Goal: Task Accomplishment & Management: Complete application form

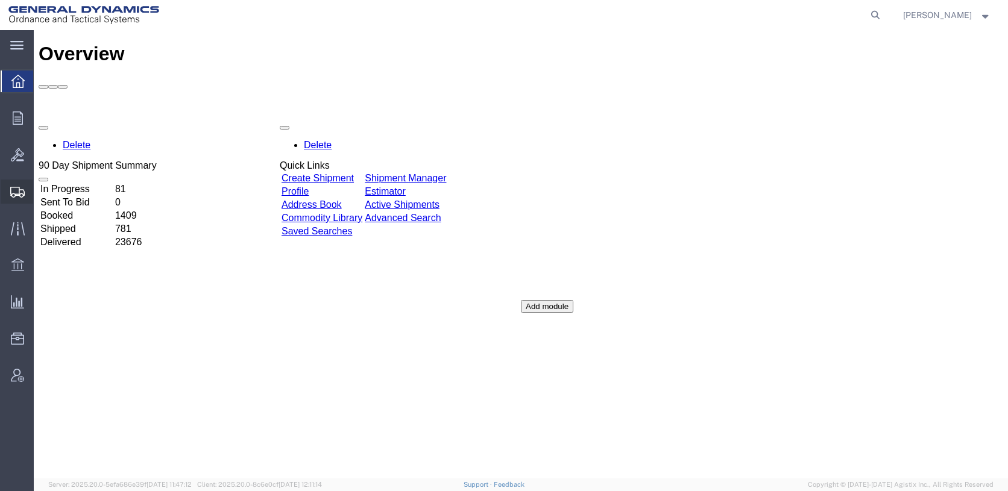
click at [0, 0] on span "Create from Template" at bounding box center [0, 0] width 0 height 0
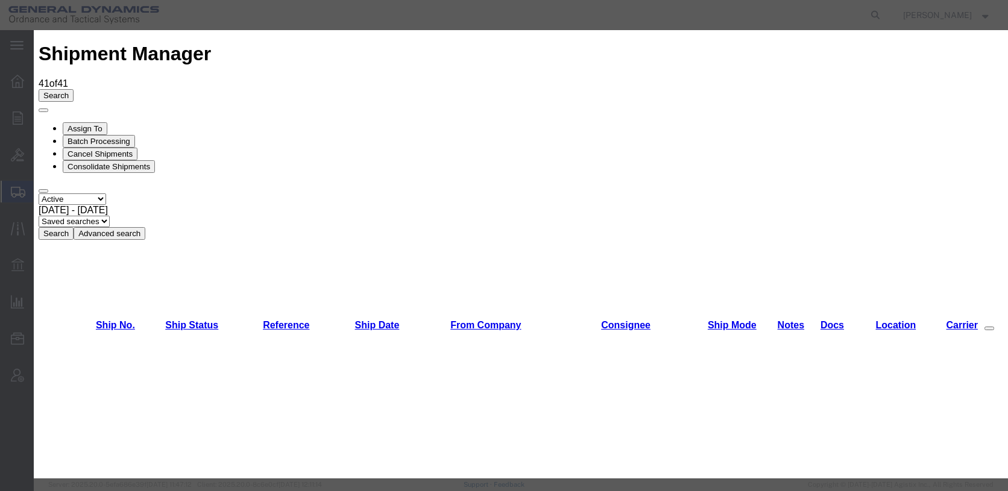
scroll to position [603, 0]
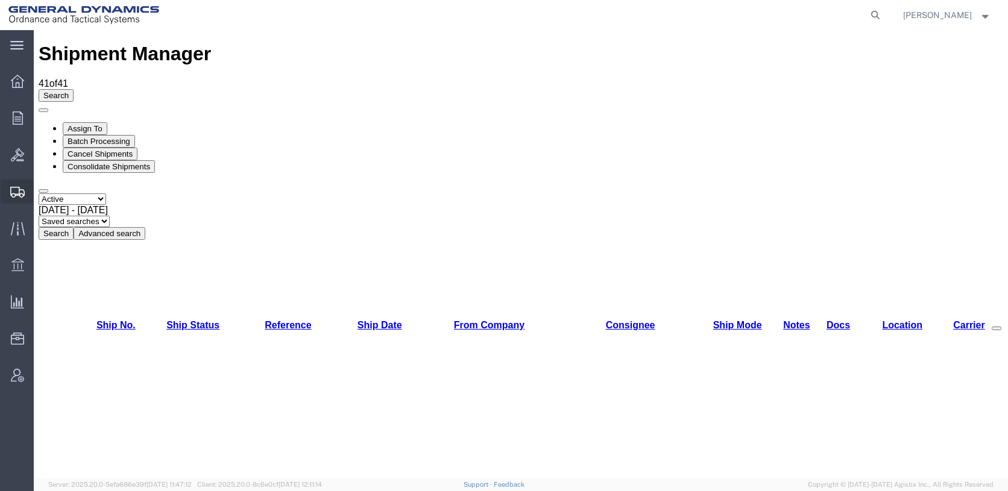
click at [0, 0] on span "Create Shipment" at bounding box center [0, 0] width 0 height 0
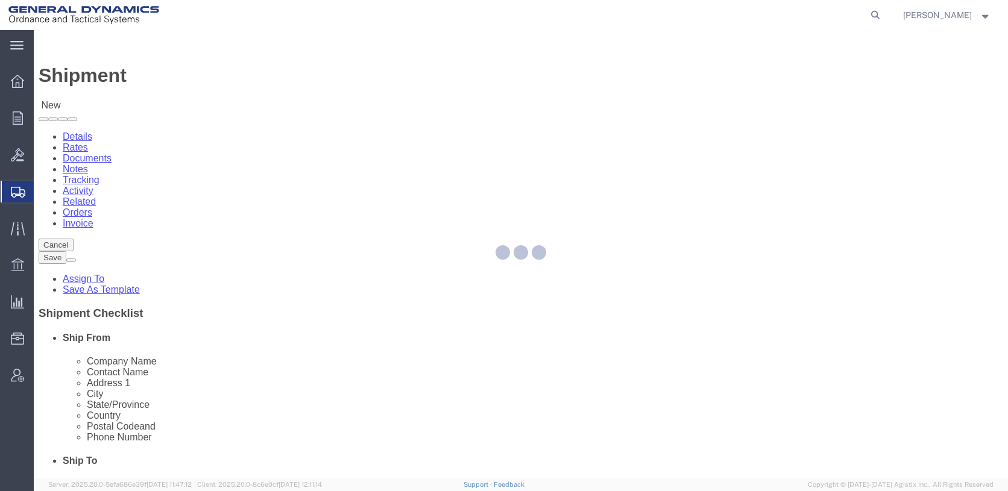
select select
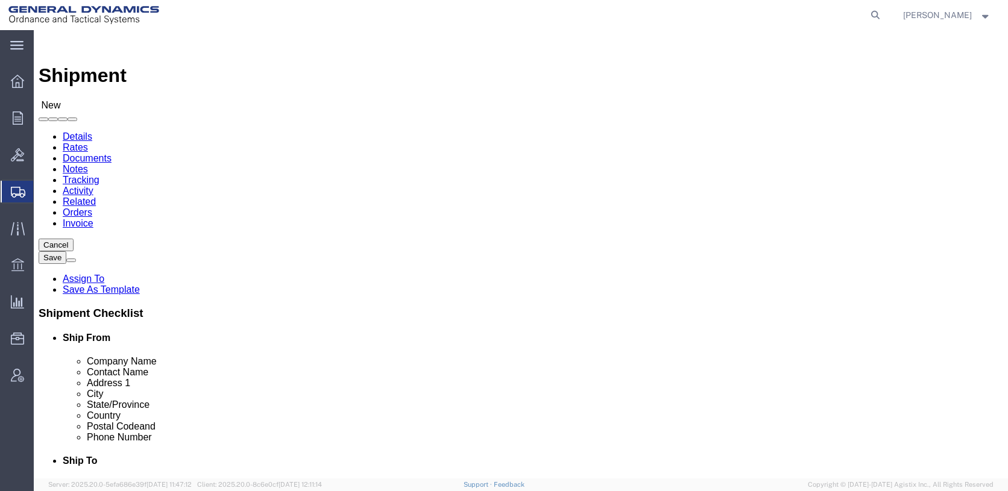
click input "text"
type input "AA"
click p "- General Dynamics - OTS ([PERSON_NAME]) - ([PERSON_NAME]) [STREET_ADDRESS][PER…"
select select "IL"
type input "[PERSON_NAME]"
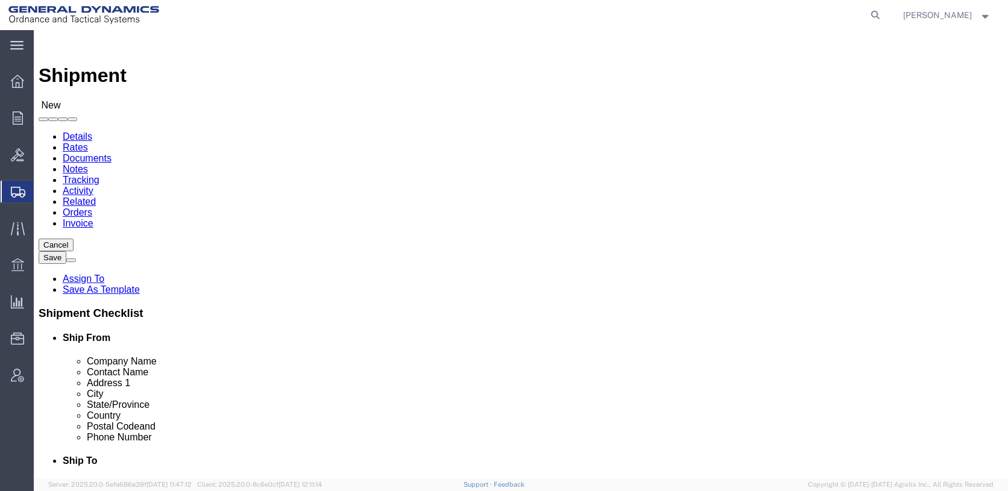
click input "text"
type input "OPTIMIM"
type input "[PERSON_NAME]"
type input "[STREET_ADDRESS]"
type input "WILSONVILLE"
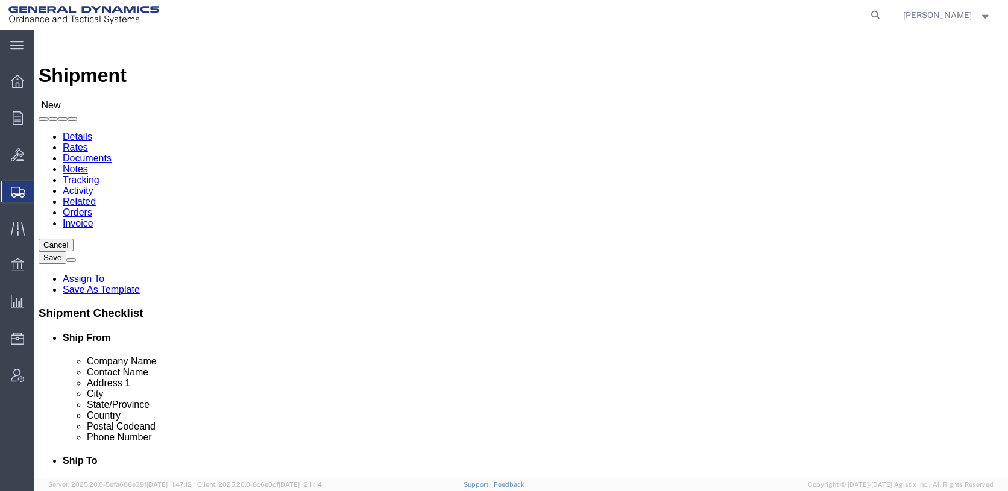
type input "O"
type input "ORE"
type input "97070"
click input "text"
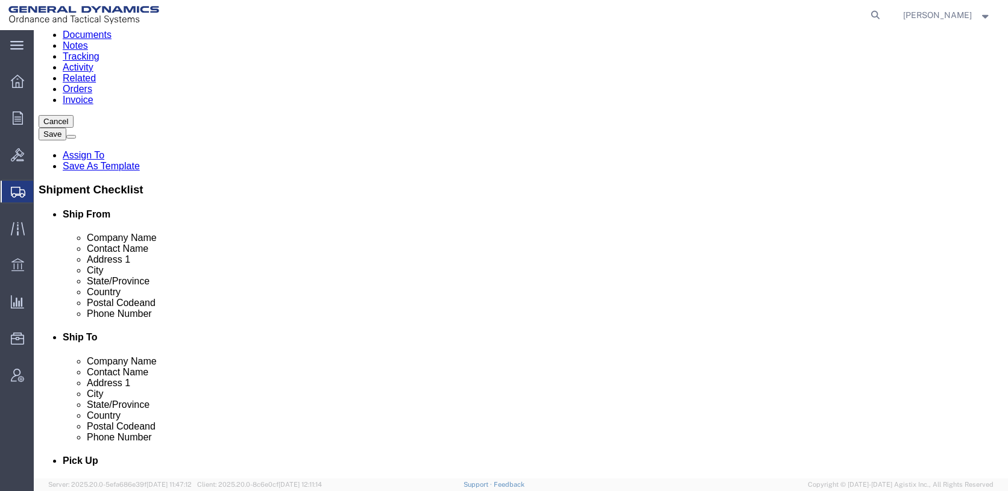
scroll to position [241, 0]
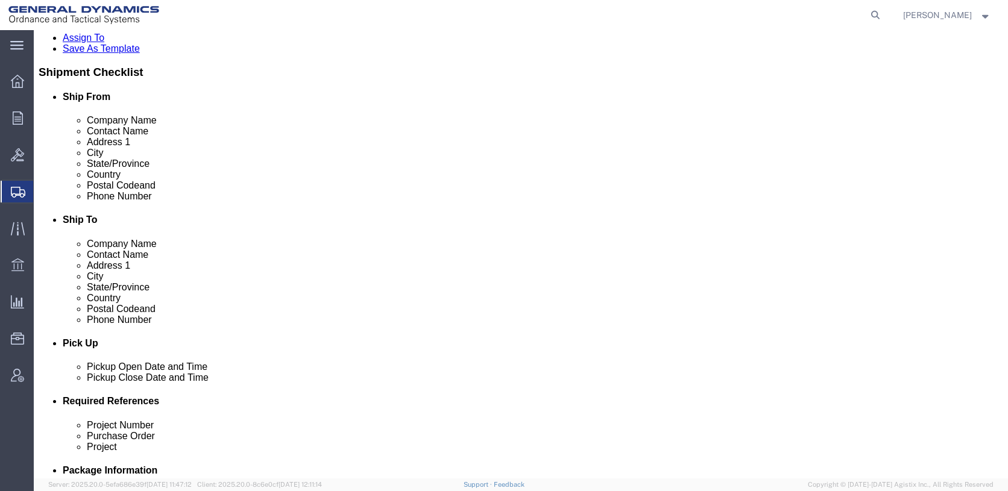
type input "[PHONE_NUMBER]"
click div "[DATE] 12:00 AM"
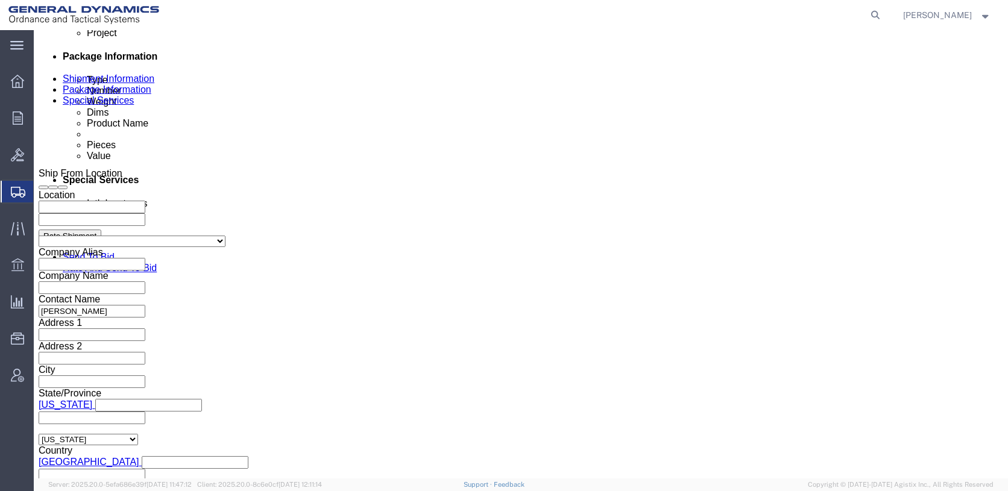
click input "5:00 PM"
type input "8:00 AM"
click button "Apply"
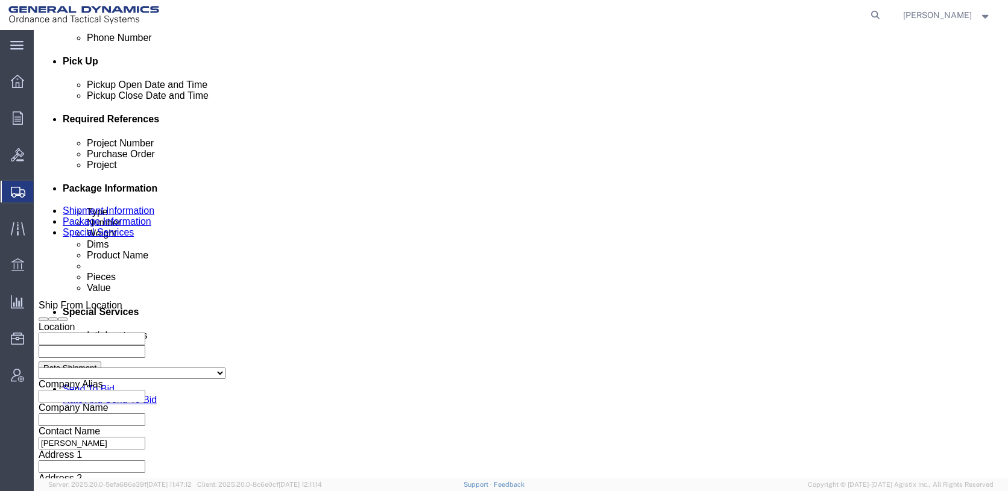
scroll to position [414, 0]
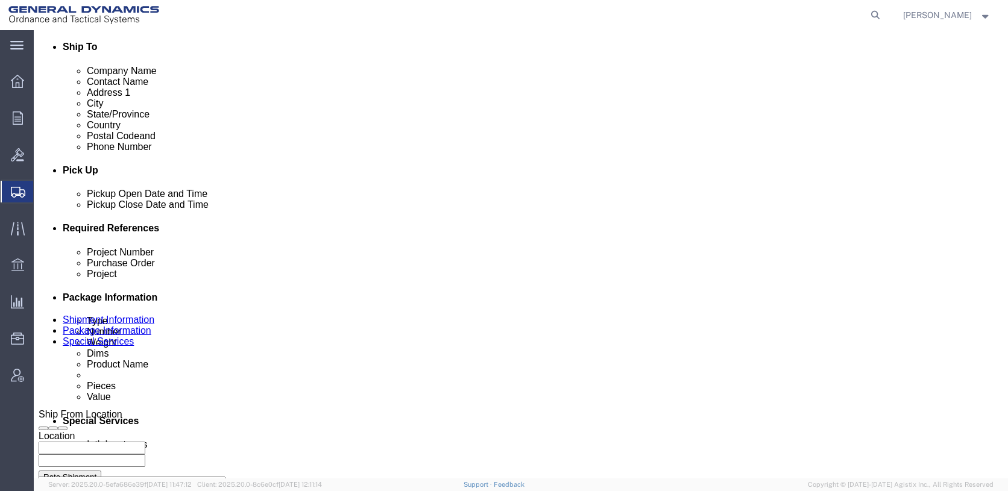
click div "[DATE] 9:00 AM"
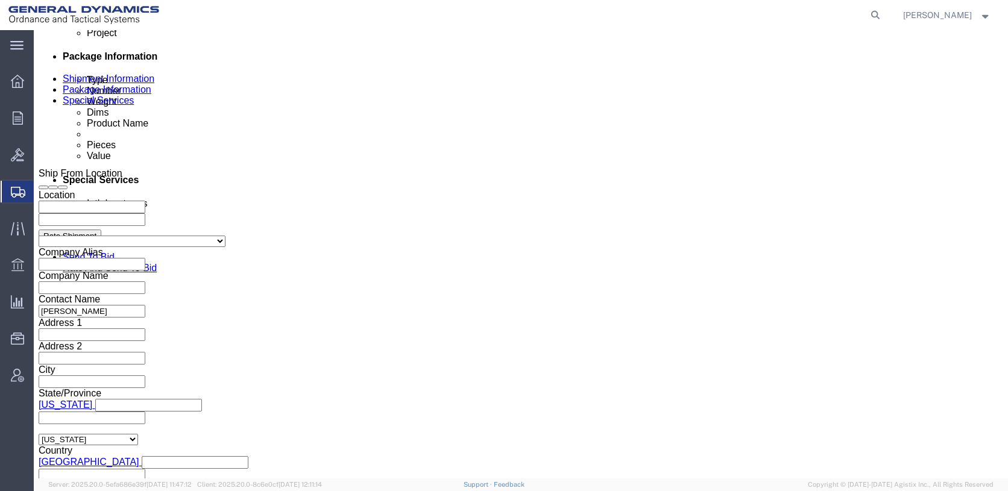
type input "4:00 PM"
click button "Apply"
click select "Select Air Less than Truckload Multi-Leg Ocean Freight Rail Small Parcel Truckl…"
select select "SMAL"
click select "Select Air Less than Truckload Multi-Leg Ocean Freight Rail Small Parcel Truckl…"
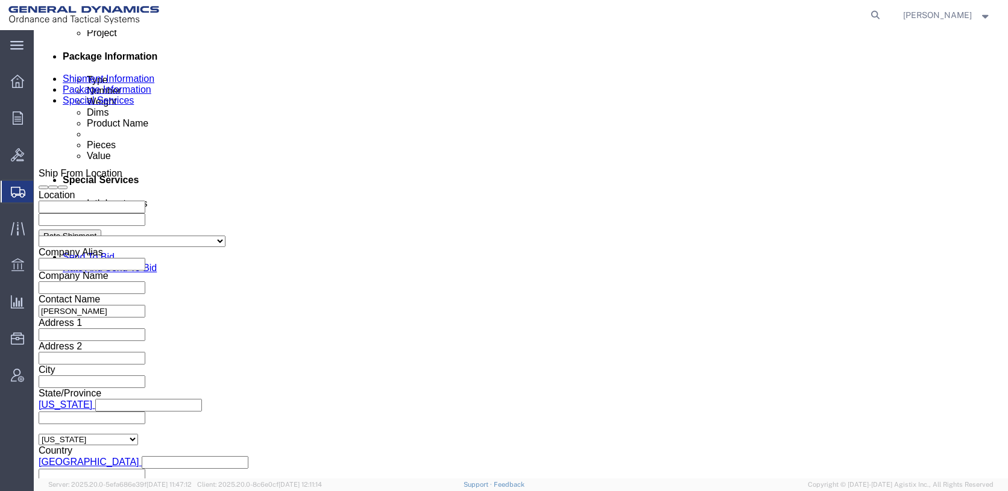
click input "text"
type input "25451"
type input "108195"
type input "D0227"
click button "Continue"
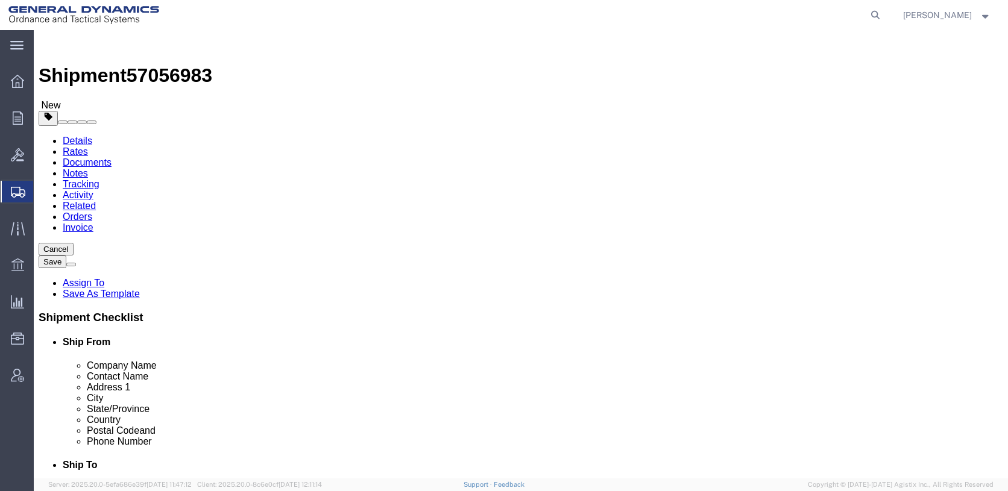
click select "Select Envelope Large Box Medium Box PAK Rack Small Box Tube Your Packaging"
select select "SBX"
click select "Select Envelope Large Box Medium Box PAK Rack Small Box Tube Your Packaging"
type input "12.25"
type input "11.00"
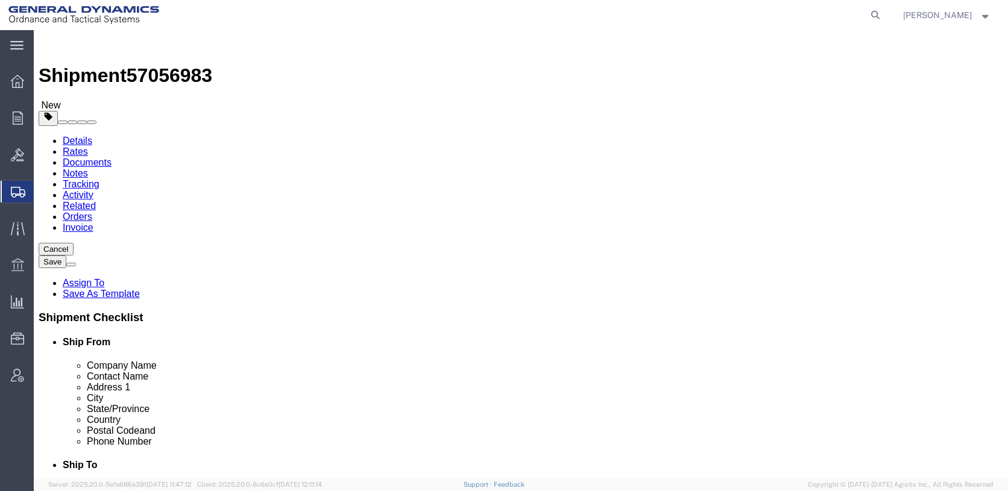
type input "1.50"
drag, startPoint x: 165, startPoint y: 308, endPoint x: 130, endPoint y: 313, distance: 35.4
click div "0.00 Select kgs lbs"
type input "2"
click ul
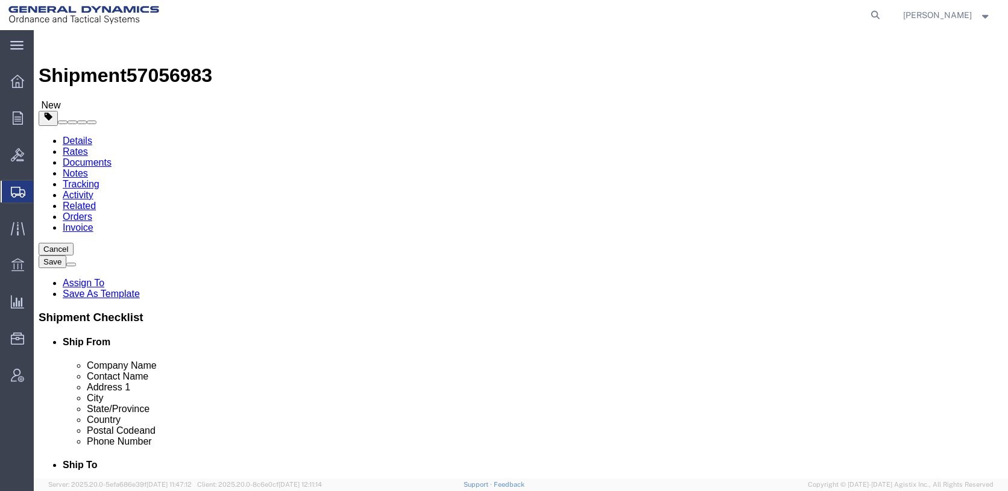
click div "1 x Small Box Package Type Select Envelope Large Box Medium Box PAK Rack Small …"
click link "Add Content"
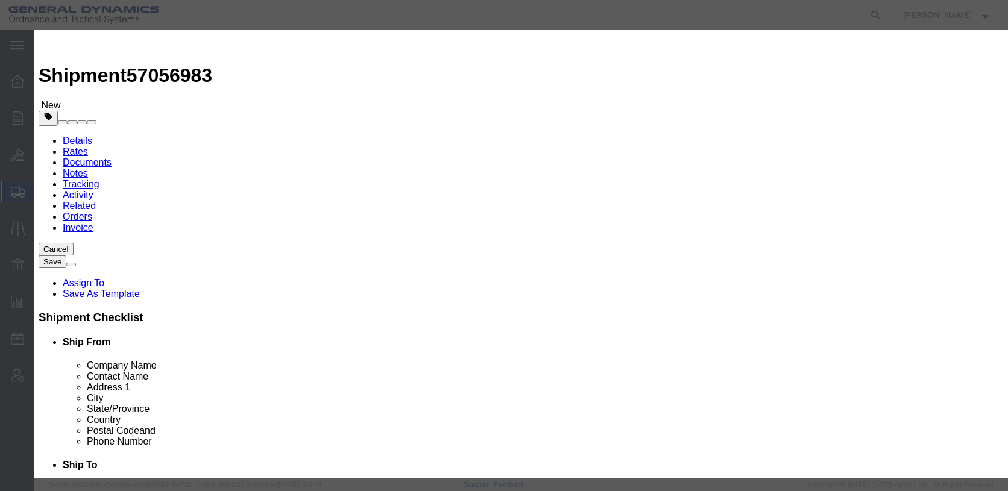
click input "text"
type input "INERT FINS"
type input "4"
type input "50"
click button "Save & Close"
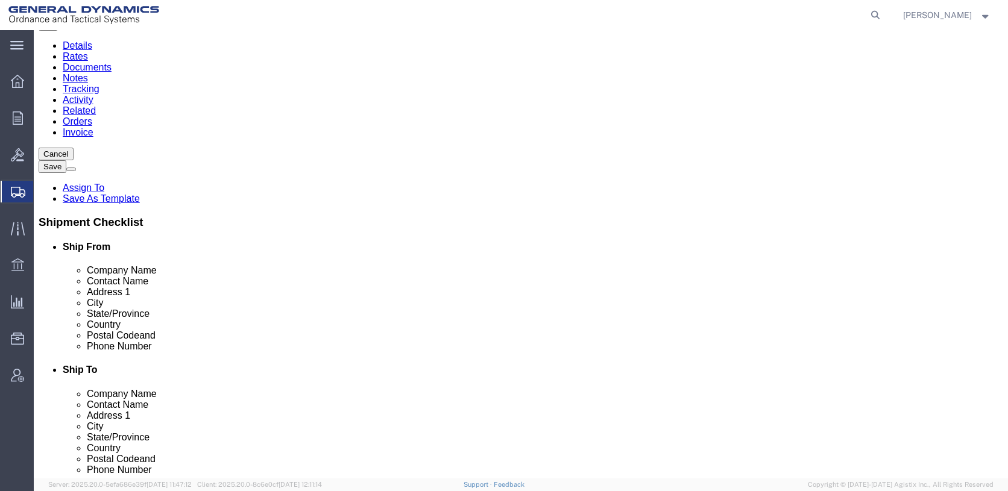
scroll to position [110, 0]
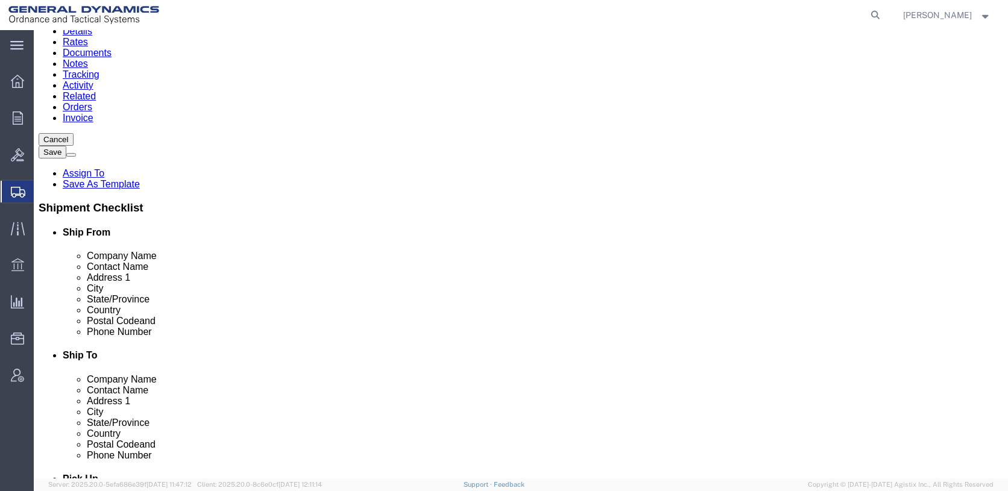
click button "Continue"
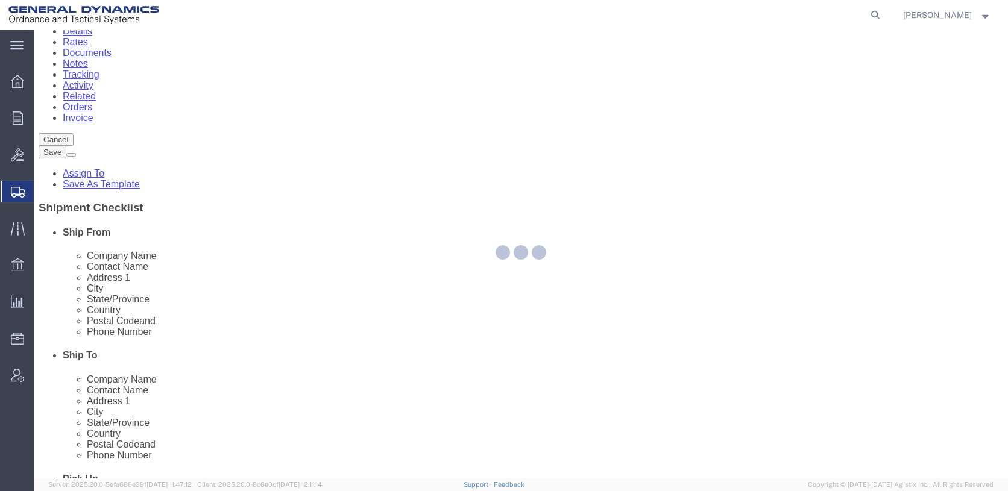
select select
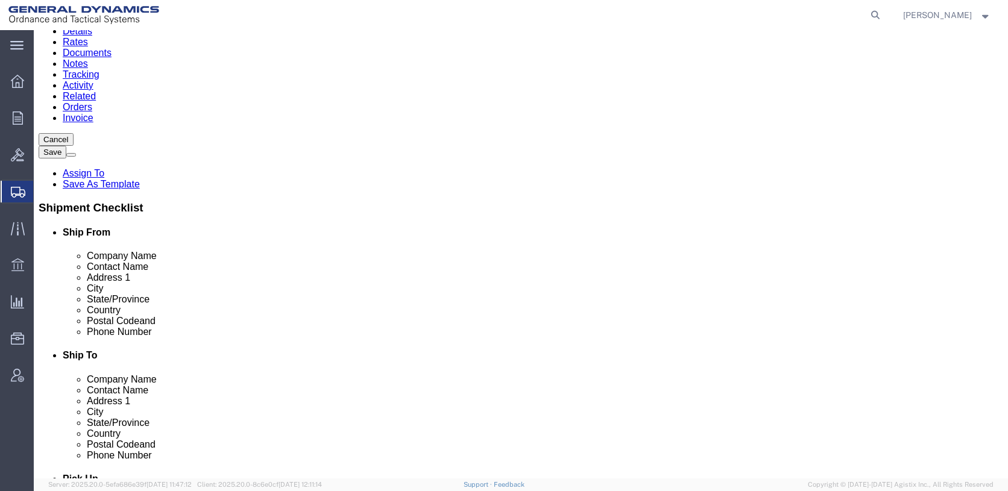
scroll to position [532, 0]
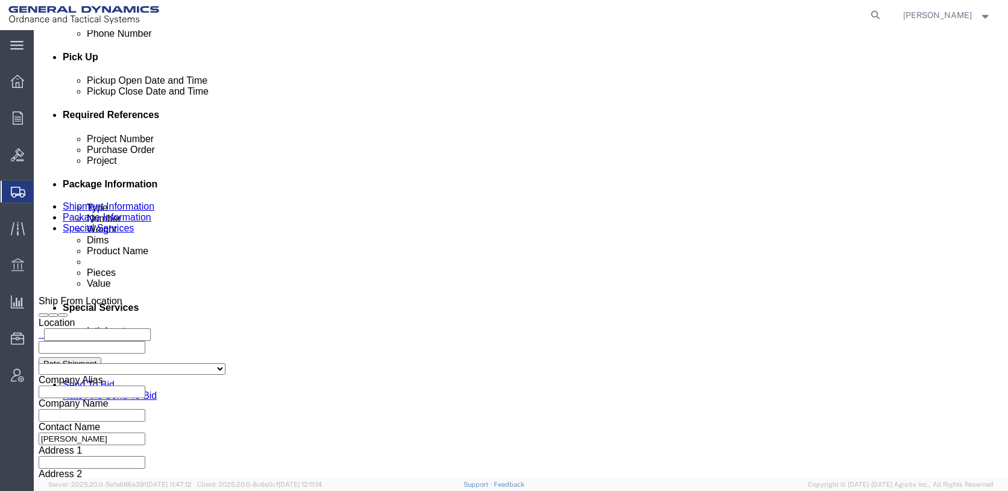
drag, startPoint x: 201, startPoint y: 355, endPoint x: 204, endPoint y: 360, distance: 6.2
click select "Select DHL FedEx Express UPS"
select select "FedEx Express"
click select "Select DHL FedEx Express UPS"
click select "Select Recipient Account Sender/Shipper Third Party Account"
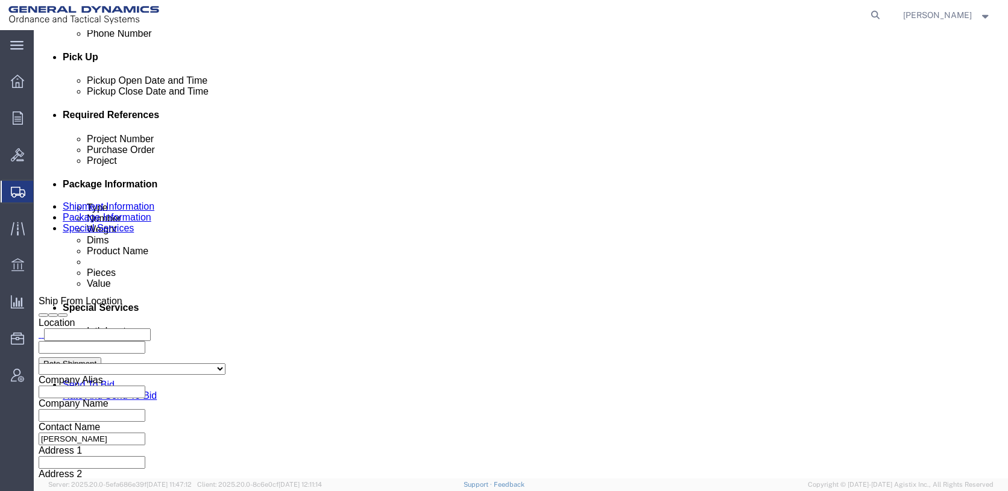
select select "SHIP"
click select "Select Recipient Account Sender/Shipper Third Party Account"
click div "Billing Location Select Select My Profile Location GD-OTS [GEOGRAPHIC_DATA] (Co…"
click button "Rate Shipment"
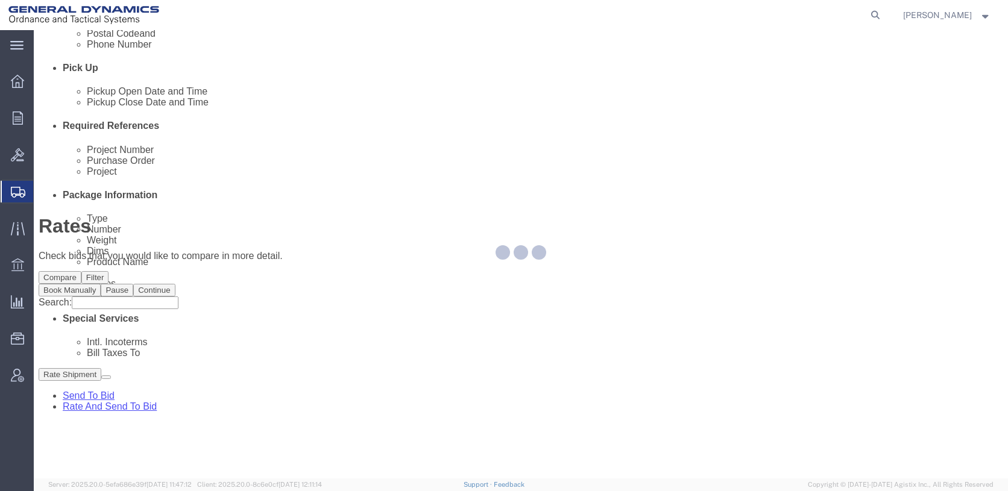
scroll to position [0, 0]
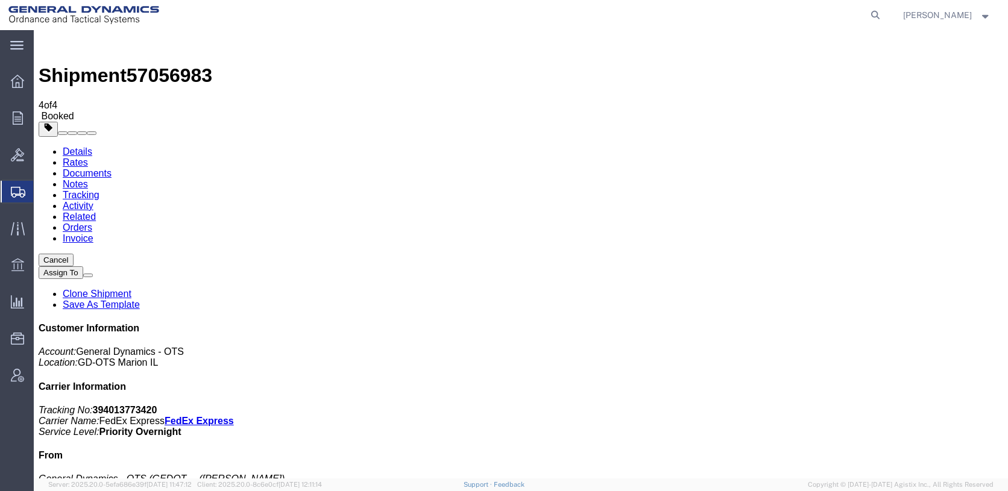
drag, startPoint x: 424, startPoint y: 260, endPoint x: 430, endPoint y: 47, distance: 213.4
click at [929, 16] on span "[PERSON_NAME]" at bounding box center [937, 14] width 69 height 13
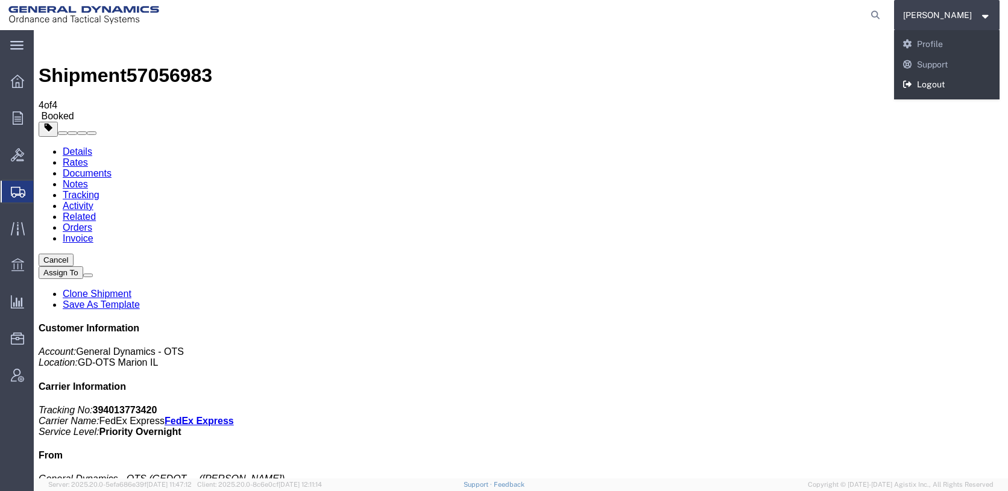
click at [946, 81] on link "Logout" at bounding box center [947, 85] width 106 height 20
